Goal: Task Accomplishment & Management: Manage account settings

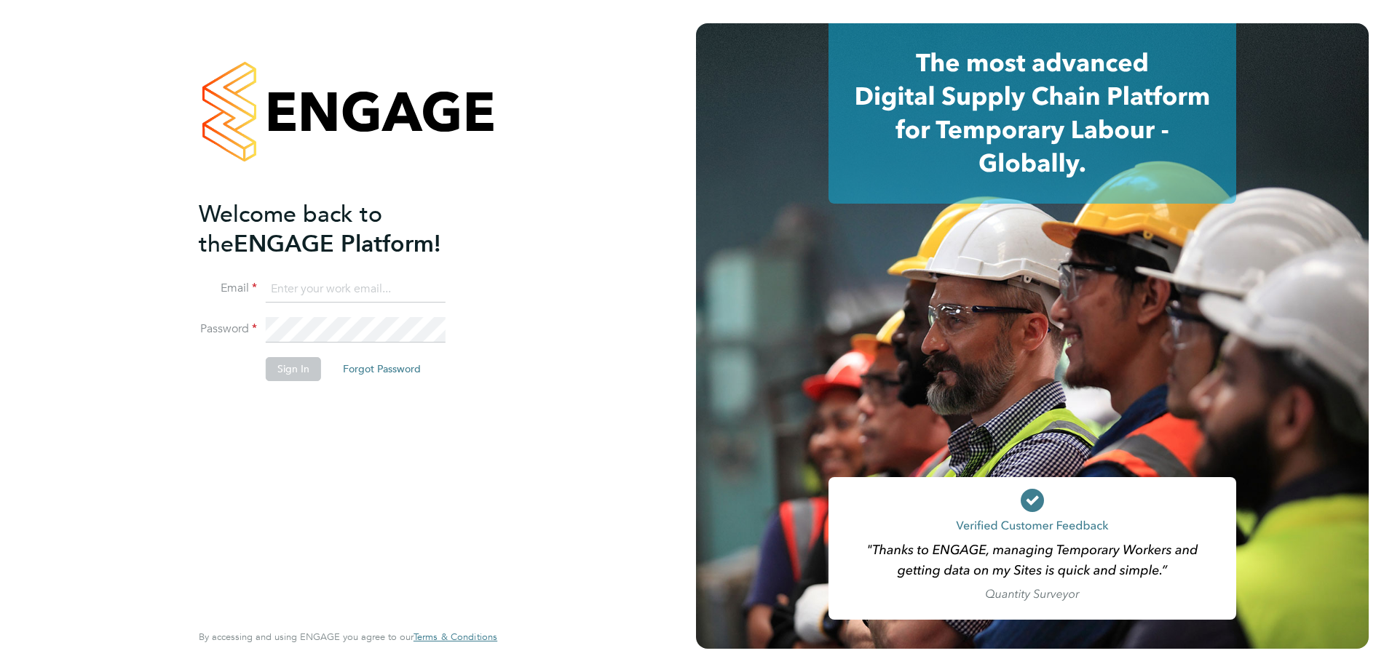
type input "[PERSON_NAME][EMAIL_ADDRESS][PERSON_NAME][DOMAIN_NAME]"
click at [284, 372] on button "Sign In" at bounding box center [293, 368] width 55 height 23
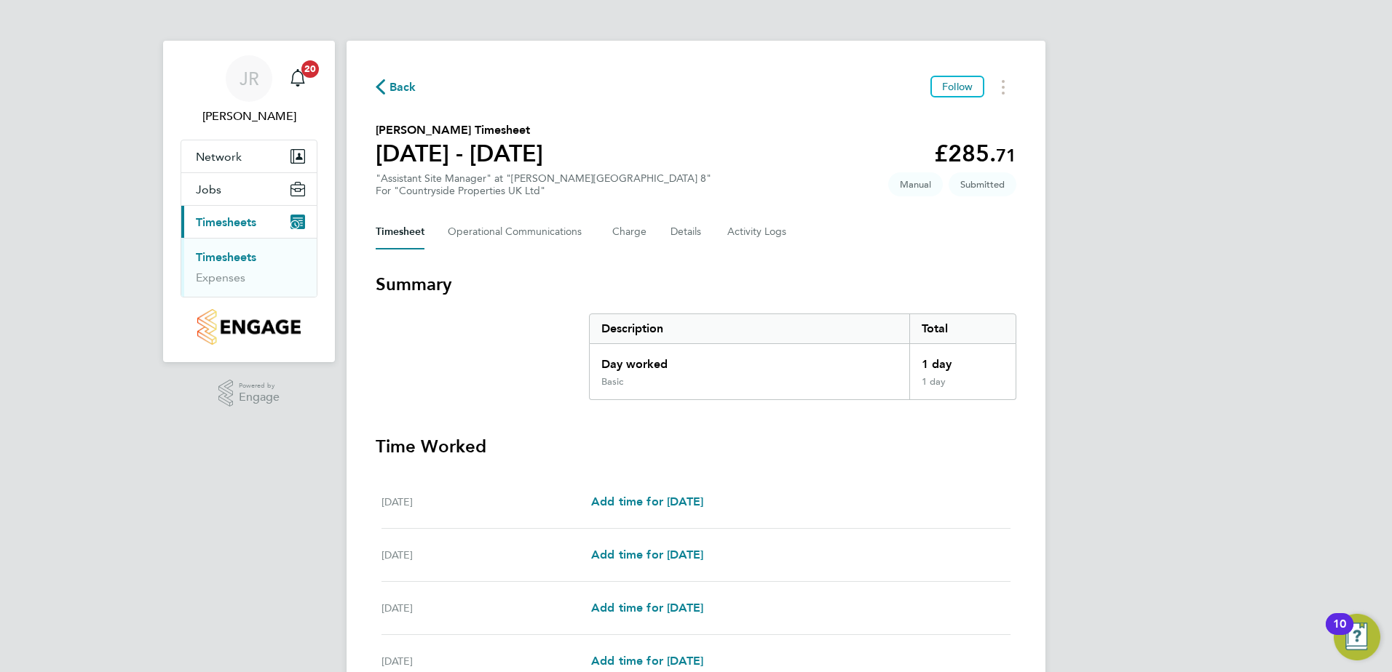
click at [213, 222] on span "Timesheets" at bounding box center [226, 222] width 60 height 14
click at [218, 221] on span "Timesheets" at bounding box center [226, 222] width 60 height 14
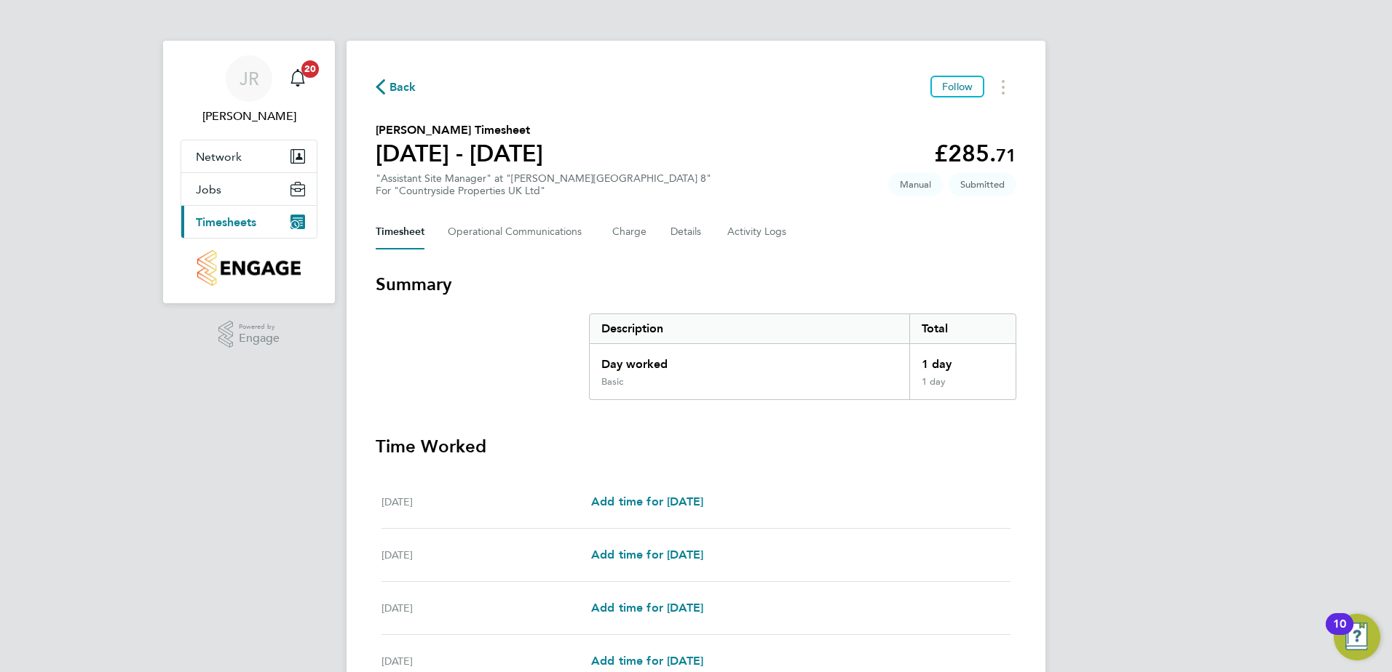
click at [232, 222] on span "Timesheets" at bounding box center [226, 222] width 60 height 14
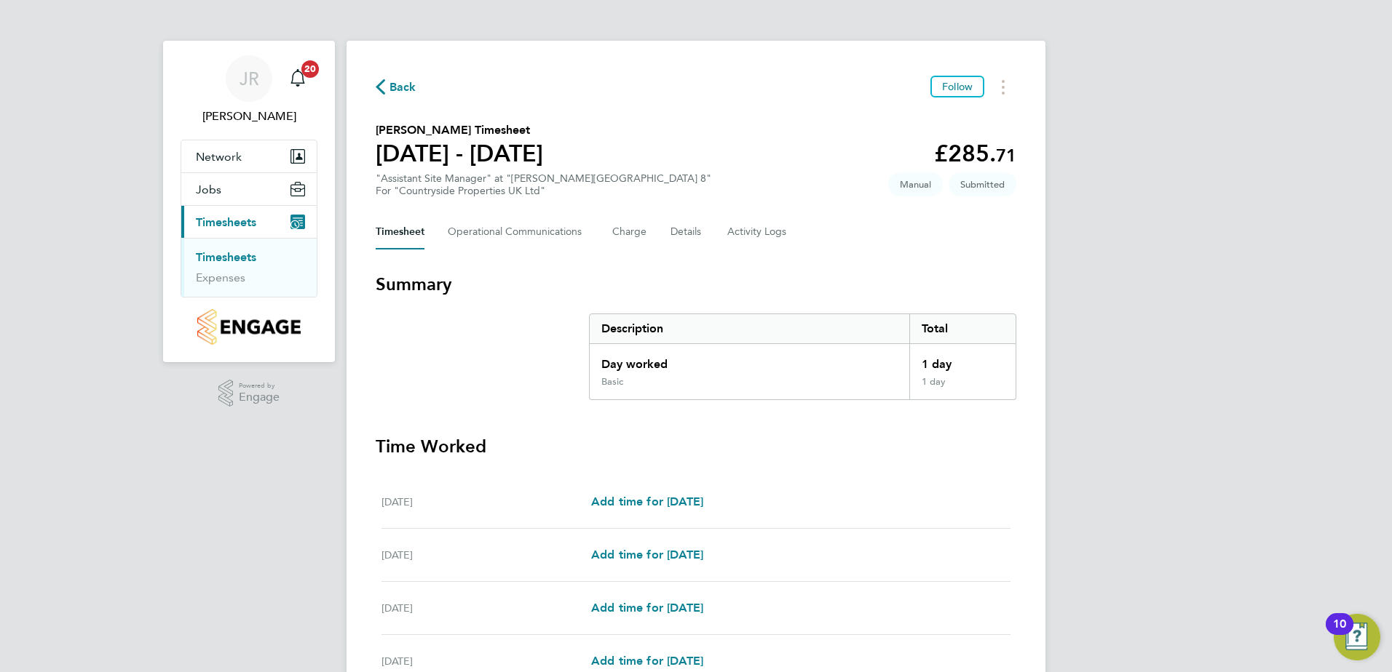
click at [239, 255] on link "Timesheets" at bounding box center [226, 257] width 60 height 14
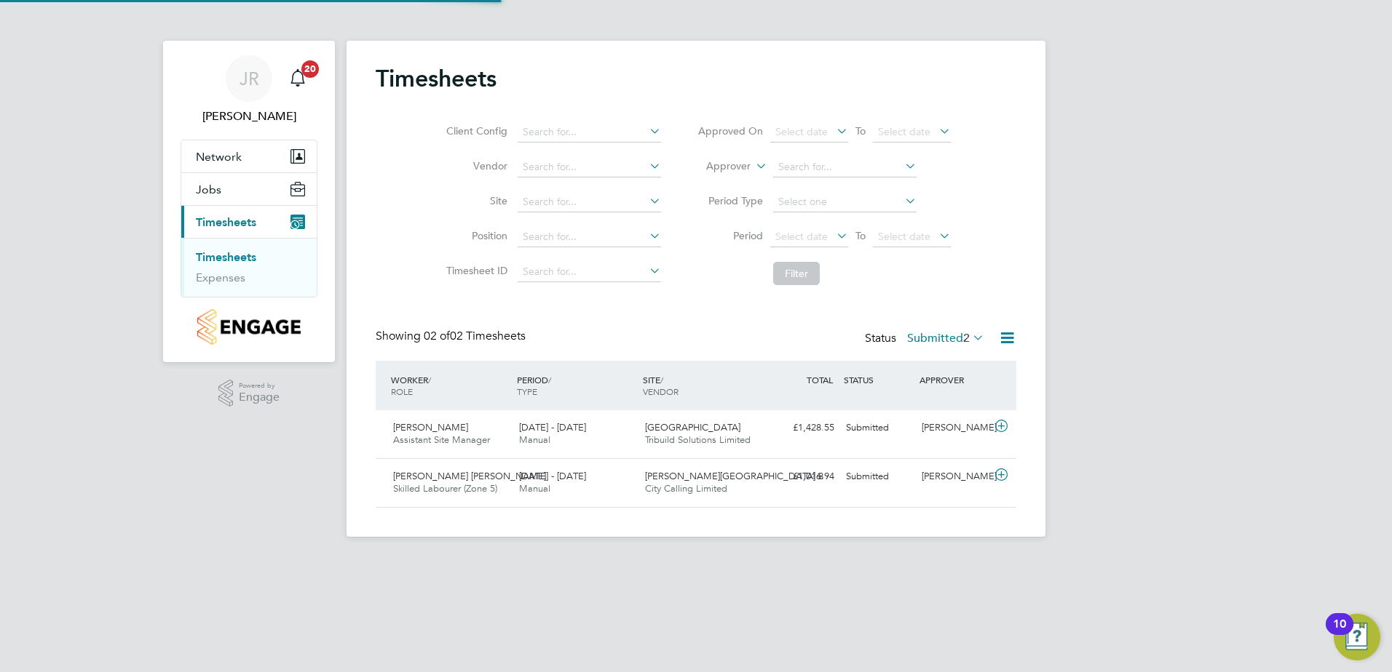
scroll to position [37, 127]
click at [1001, 475] on icon at bounding box center [1001, 475] width 18 height 12
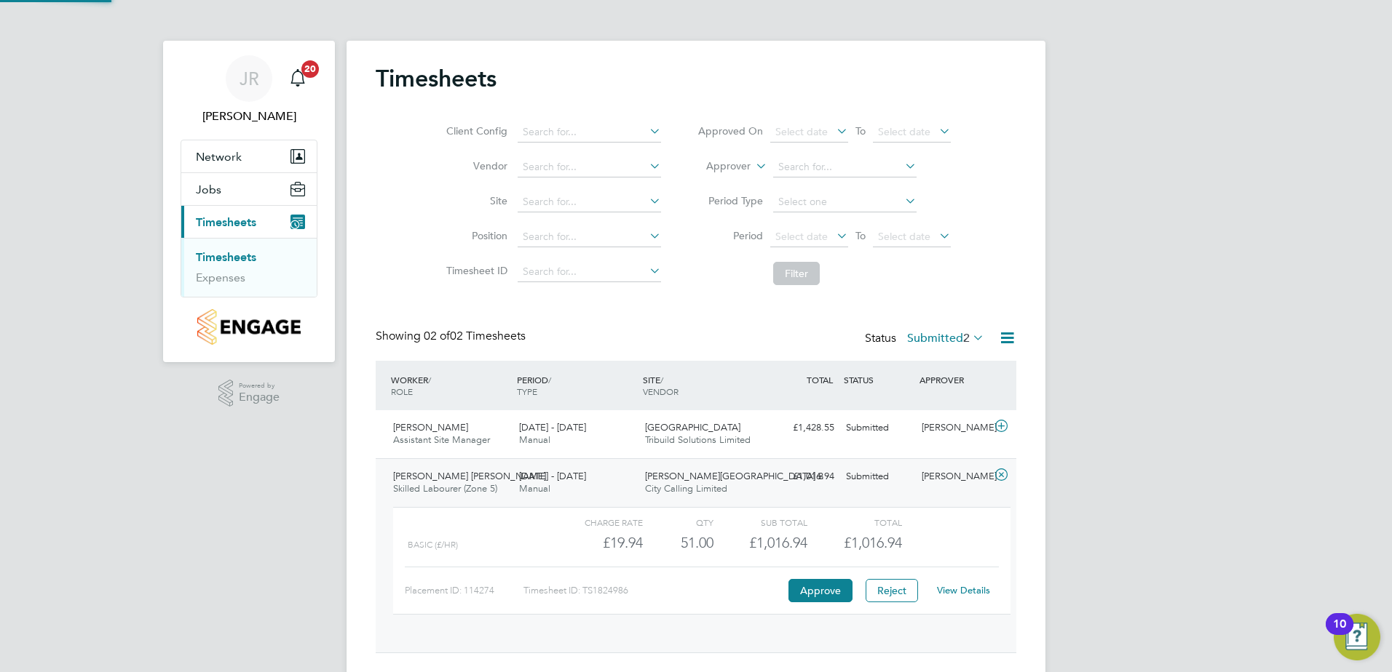
scroll to position [25, 142]
click at [962, 592] on link "View Details" at bounding box center [963, 590] width 53 height 12
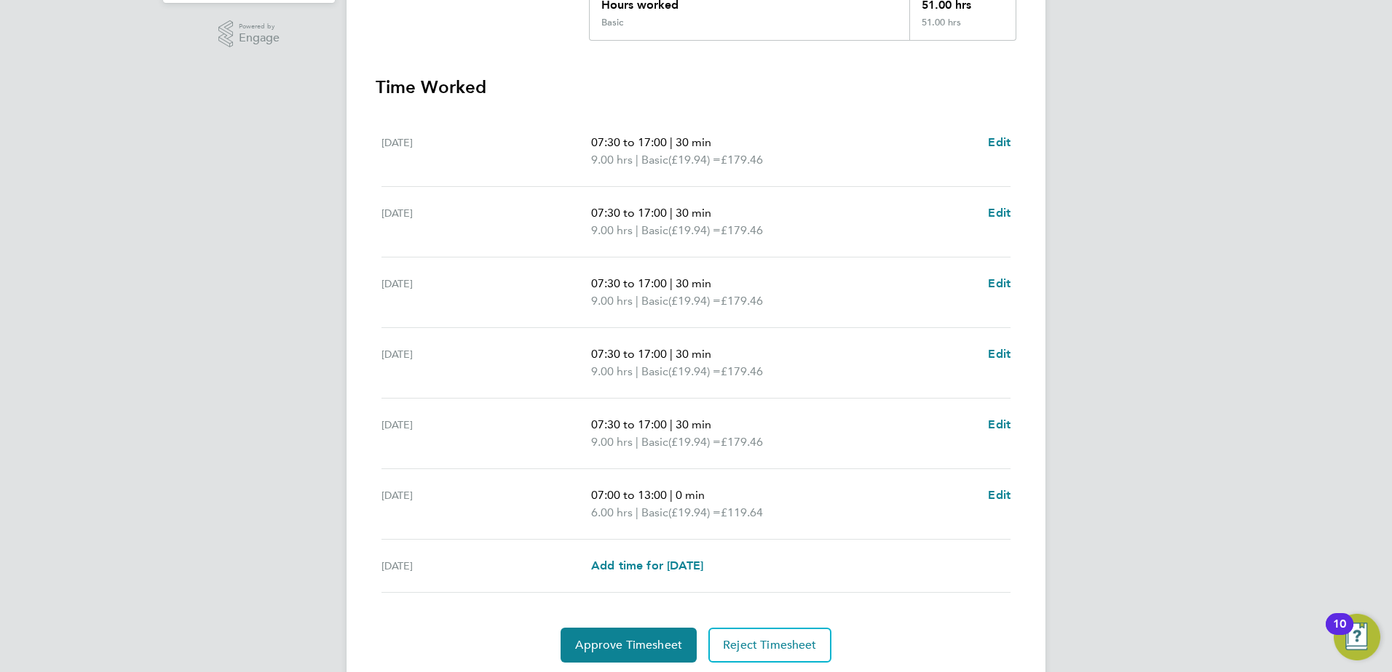
scroll to position [408, 0]
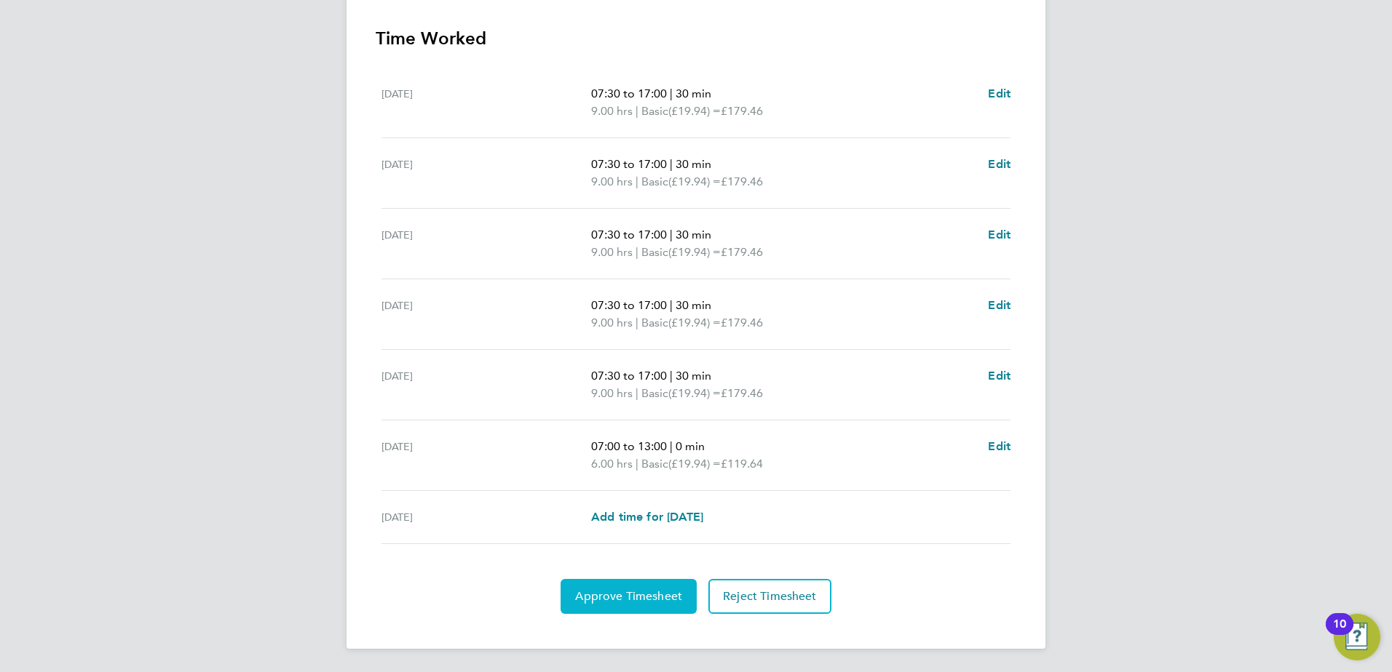
click at [651, 599] on span "Approve Timesheet" at bounding box center [628, 597] width 107 height 15
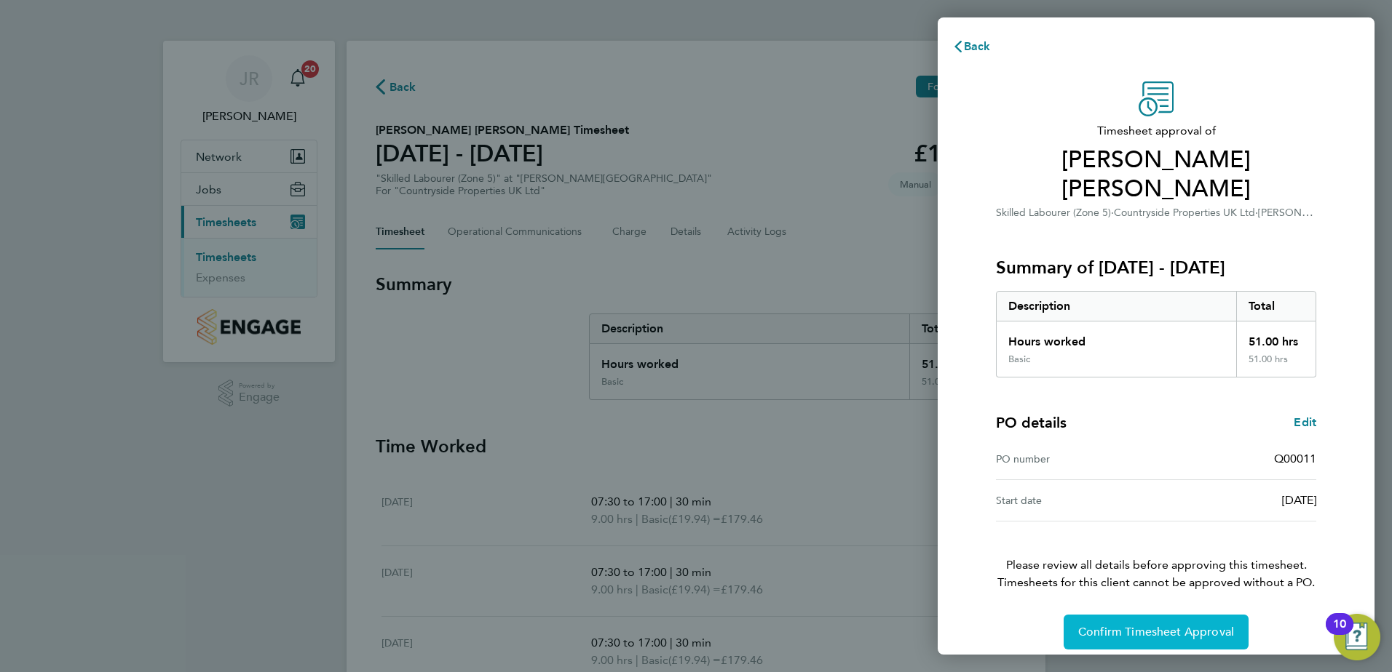
click at [1186, 625] on span "Confirm Timesheet Approval" at bounding box center [1156, 632] width 156 height 15
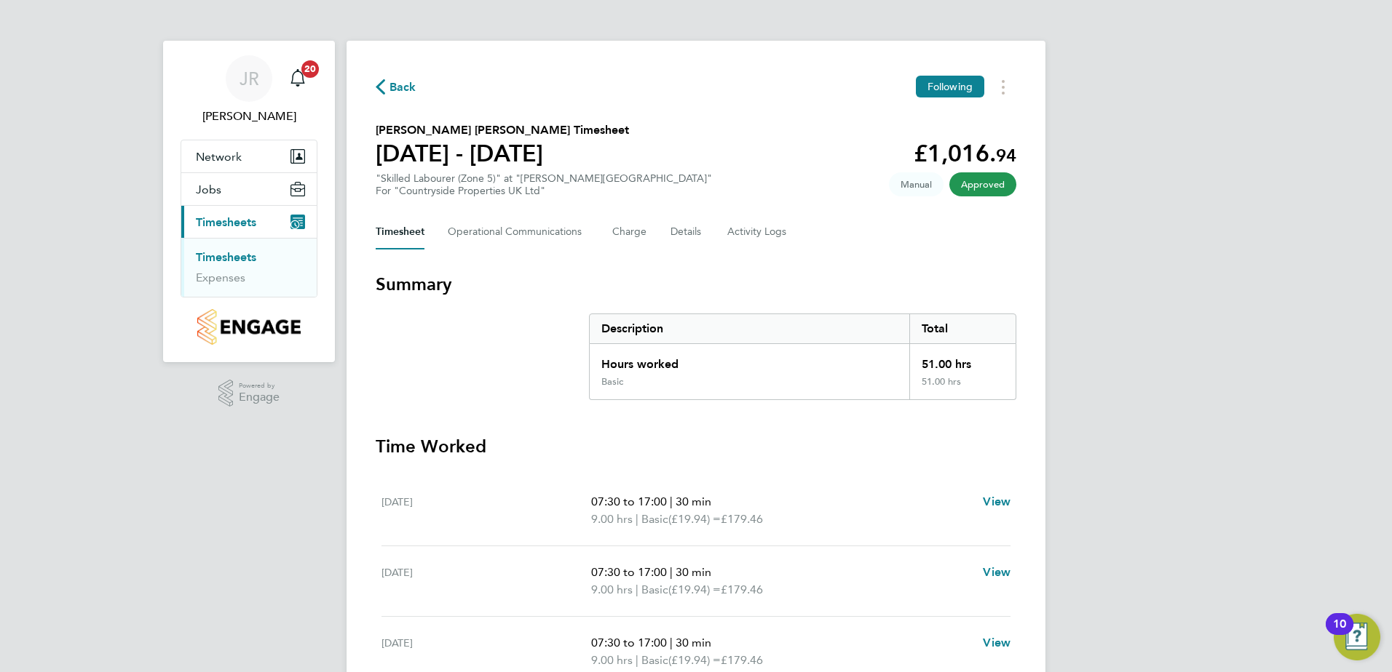
click at [218, 254] on link "Timesheets" at bounding box center [226, 257] width 60 height 14
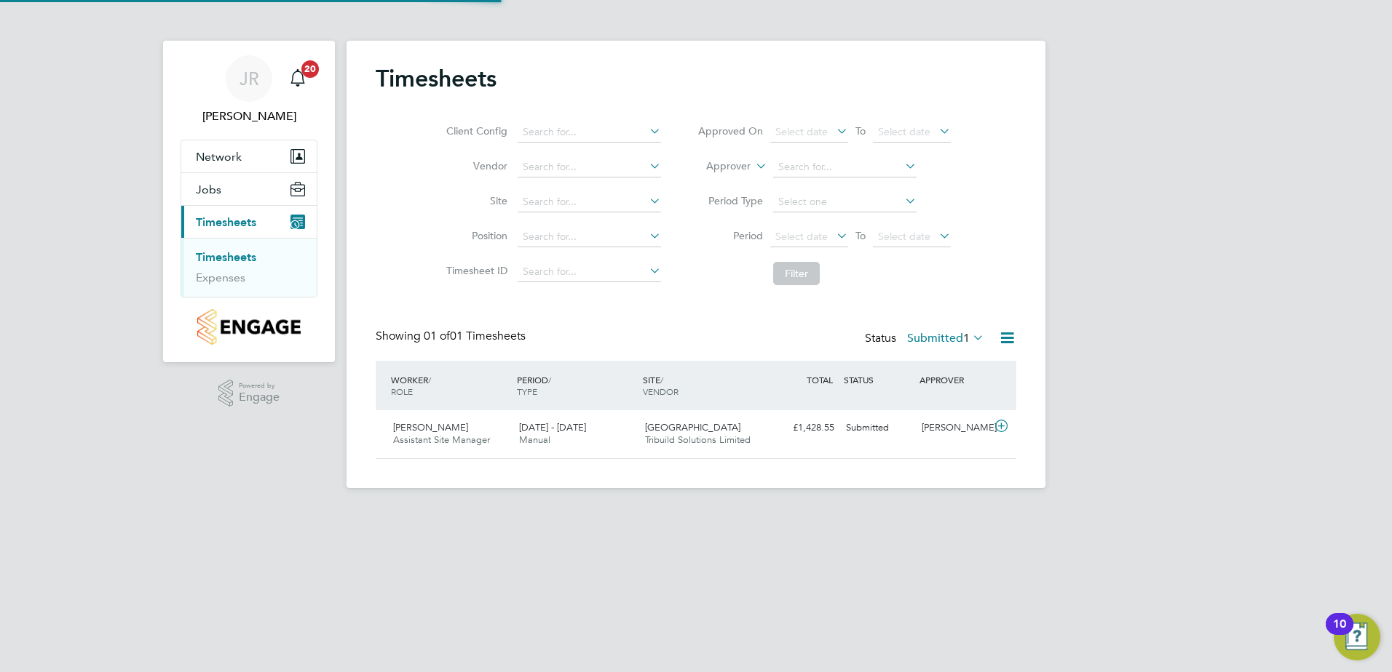
scroll to position [37, 127]
click at [999, 429] on icon at bounding box center [1001, 427] width 18 height 12
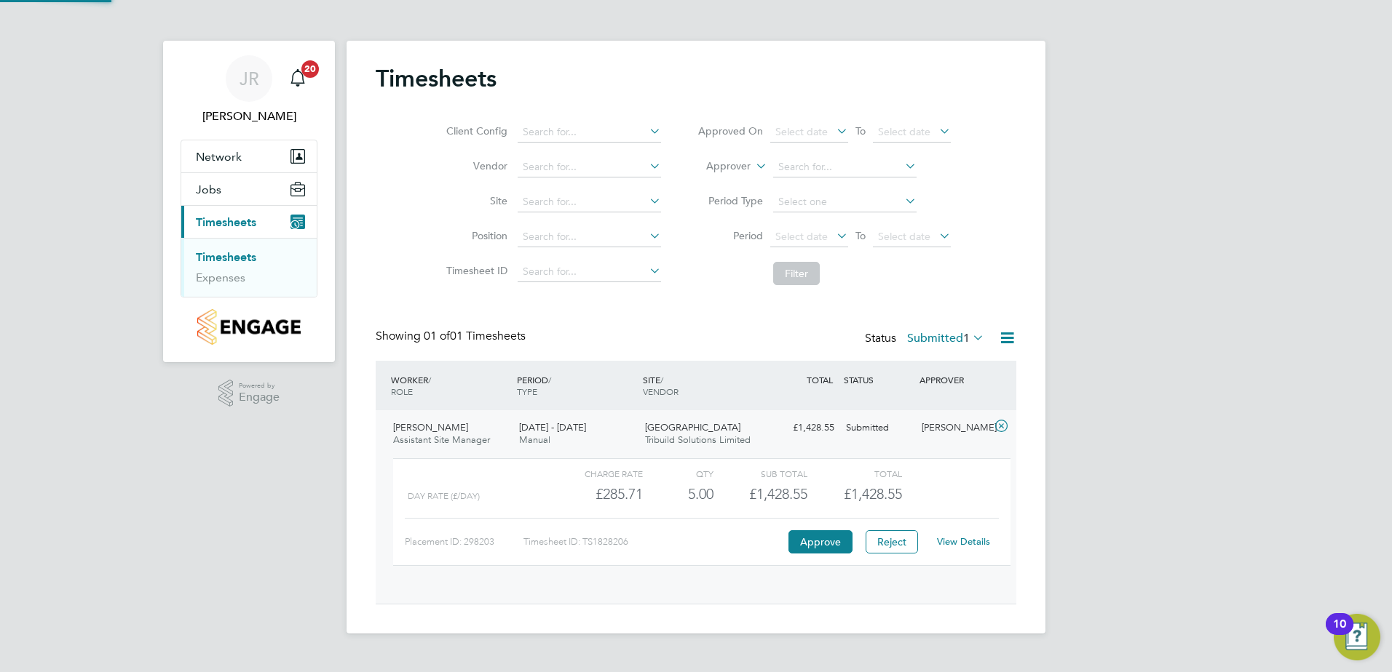
scroll to position [25, 142]
